Goal: Complete application form

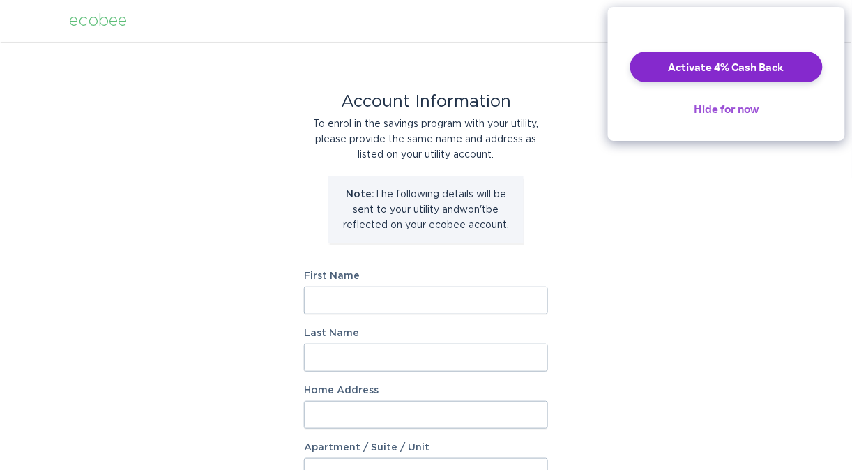
click at [706, 120] on button "Hide for now" at bounding box center [726, 108] width 87 height 31
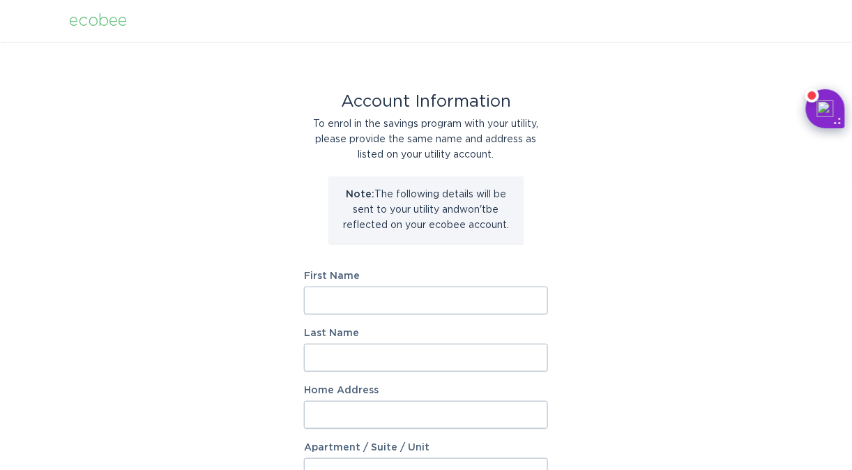
click at [468, 291] on input "First Name" at bounding box center [426, 301] width 244 height 28
type input "[PERSON_NAME]"
type input "[STREET_ADDRESS]"
select select "US"
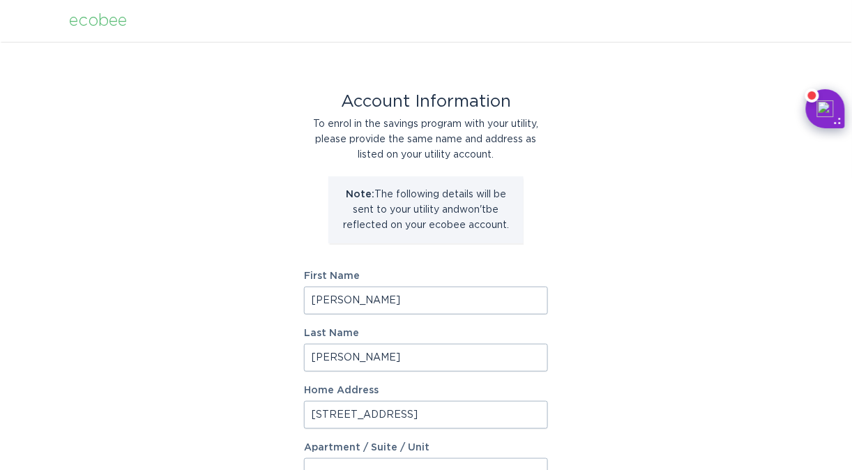
type input "[GEOGRAPHIC_DATA]"
type input "80104"
select select "CO"
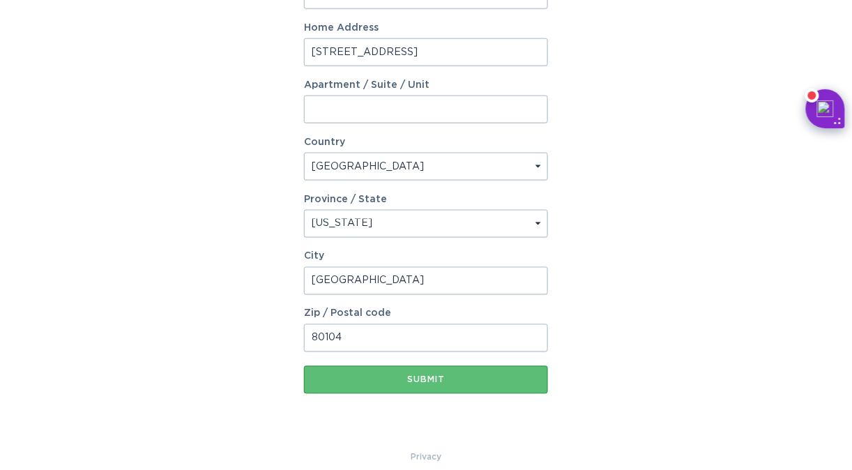
scroll to position [377, 0]
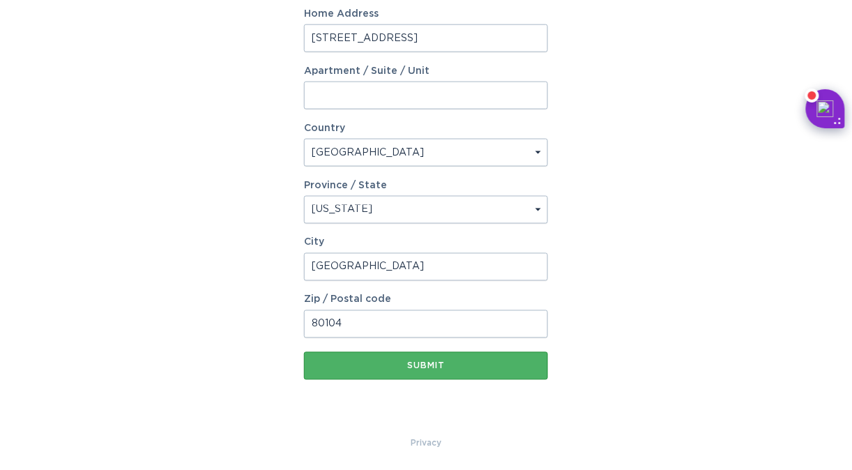
click at [468, 375] on button "Submit" at bounding box center [426, 366] width 244 height 28
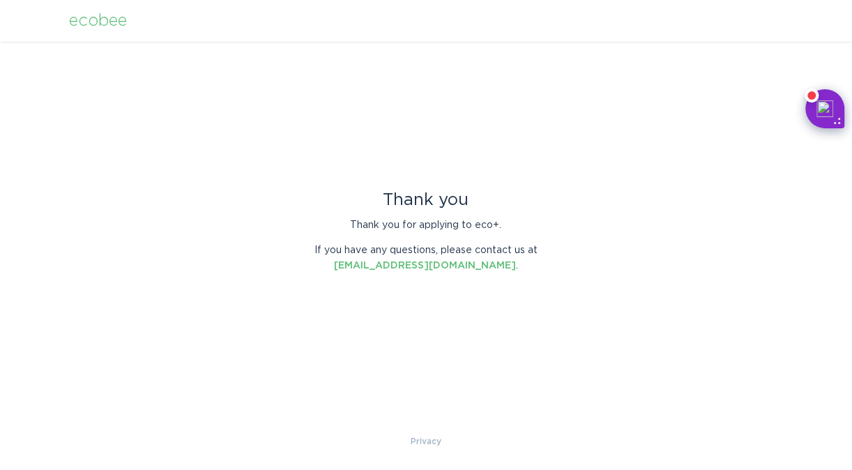
scroll to position [0, 0]
